Goal: Use online tool/utility: Use online tool/utility

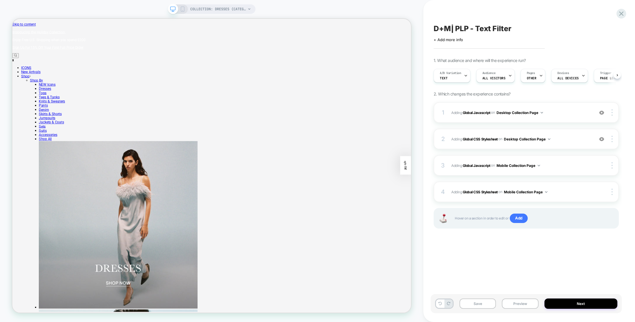
click at [279, 17] on div "COLLECTION: Dresses (Category) COLLECTION: Dresses (Category)" at bounding box center [211, 161] width 423 height 310
click at [524, 306] on button "Preview" at bounding box center [520, 304] width 36 height 10
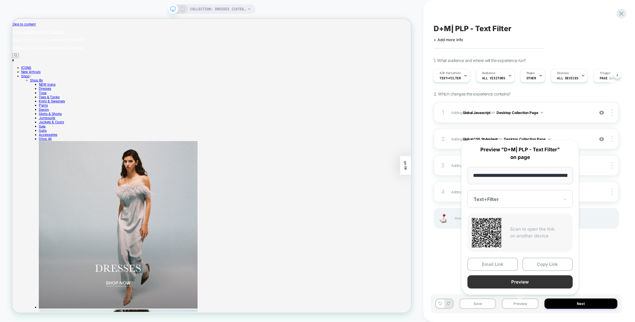
click at [524, 284] on button "Preview" at bounding box center [519, 281] width 105 height 13
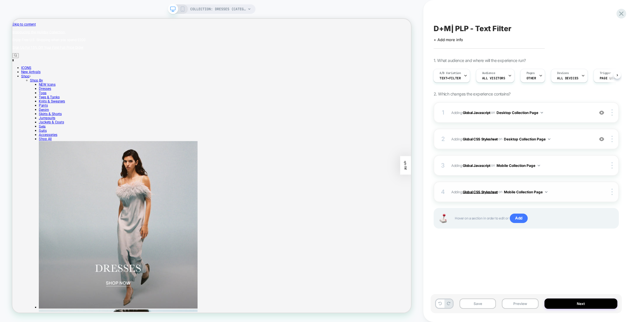
click at [478, 193] on b "Global CSS Stylesheet" at bounding box center [480, 192] width 35 height 4
click at [477, 166] on b "Global Javascript" at bounding box center [477, 165] width 28 height 4
click at [478, 136] on span "Adding Global CSS Stylesheet on Desktop Collection Page" at bounding box center [521, 139] width 140 height 7
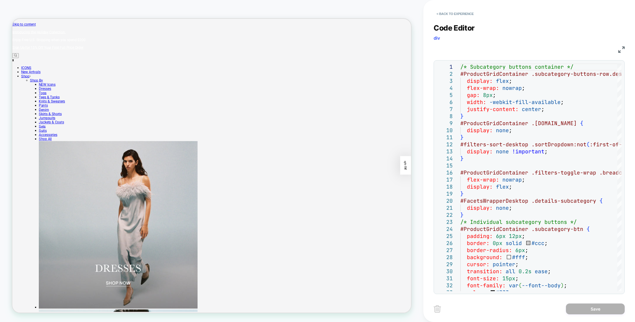
click at [451, 8] on div "< Back to experience" at bounding box center [540, 9] width 212 height 18
click at [452, 11] on button "< Back to experience" at bounding box center [455, 13] width 43 height 9
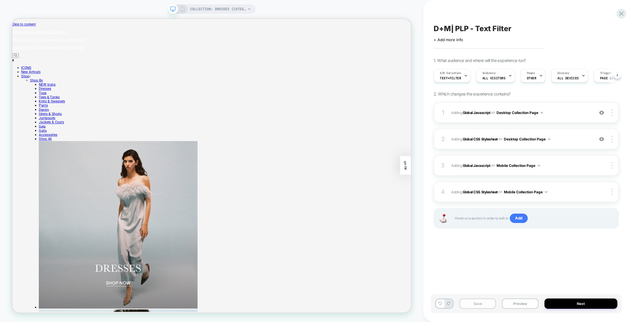
click at [475, 302] on button "Save" at bounding box center [477, 304] width 36 height 10
